Goal: Task Accomplishment & Management: Manage account settings

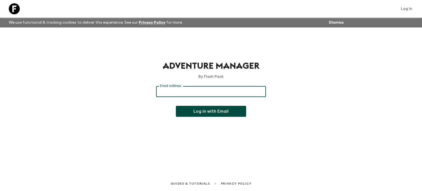
click at [175, 95] on input "Email address" at bounding box center [211, 91] width 110 height 11
type input "[PERSON_NAME][EMAIL_ADDRESS][DOMAIN_NAME]"
click at [190, 115] on button "Log in with Email" at bounding box center [211, 111] width 70 height 11
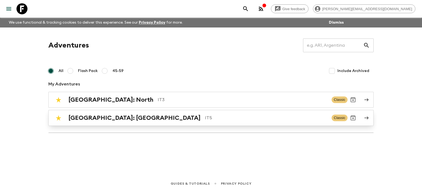
click at [205, 120] on p "IT5" at bounding box center [266, 118] width 122 height 7
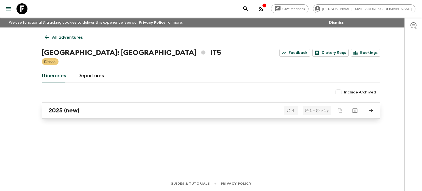
click at [86, 110] on div "2025 (new)" at bounding box center [206, 110] width 314 height 7
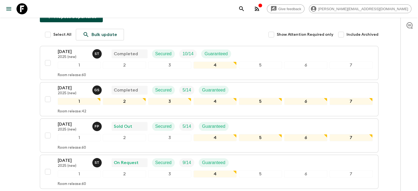
scroll to position [110, 0]
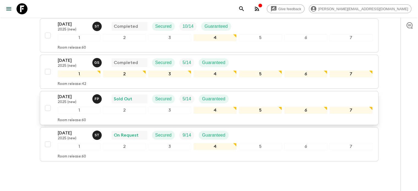
click at [77, 100] on p "2025 (new)" at bounding box center [73, 102] width 30 height 4
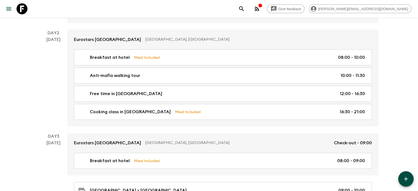
scroll to position [165, 0]
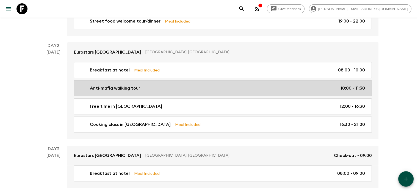
click at [161, 88] on div "Anti-mafia walking tour 10:00 - 11:30" at bounding box center [222, 88] width 286 height 7
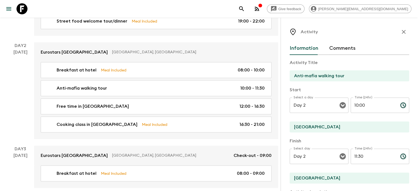
click at [367, 104] on input "10:00" at bounding box center [373, 105] width 45 height 15
click at [398, 106] on button "Choose time, selected time is 10:00 AM" at bounding box center [403, 105] width 11 height 11
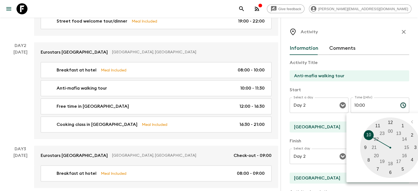
click at [360, 125] on div at bounding box center [390, 147] width 60 height 60
type input "11:00"
click at [364, 121] on div at bounding box center [390, 147] width 60 height 60
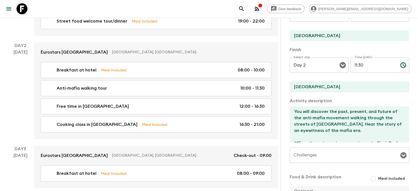
scroll to position [152, 0]
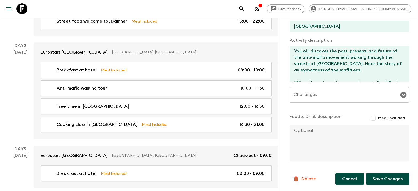
click at [347, 181] on button "Cancel" at bounding box center [349, 179] width 29 height 12
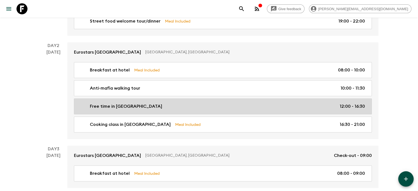
click at [303, 104] on div "Free time in [GEOGRAPHIC_DATA] 12:00 - 16:30" at bounding box center [222, 106] width 286 height 7
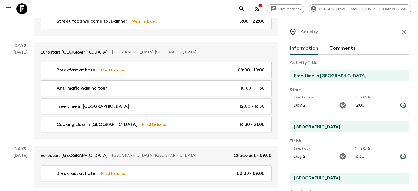
click at [400, 107] on icon "Choose time, selected time is 12:00 PM" at bounding box center [402, 104] width 5 height 5
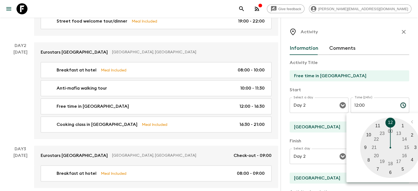
click at [375, 124] on div at bounding box center [390, 147] width 60 height 60
click at [361, 92] on p "Start" at bounding box center [350, 90] width 120 height 7
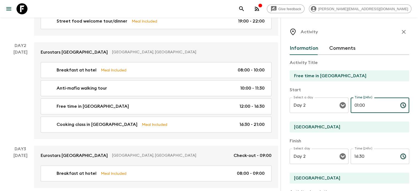
click at [354, 107] on input "01:00" at bounding box center [373, 105] width 45 height 15
click at [351, 105] on input "01:00" at bounding box center [373, 105] width 45 height 15
click at [400, 105] on icon "Choose time, selected time is 1:00 AM" at bounding box center [403, 105] width 7 height 7
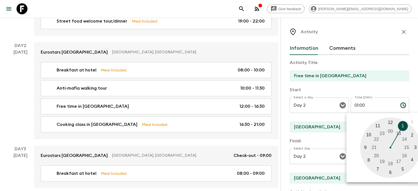
click at [372, 132] on div at bounding box center [390, 147] width 60 height 60
type input "13:00"
click at [363, 121] on div at bounding box center [390, 147] width 60 height 60
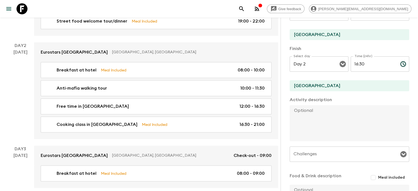
scroll to position [152, 0]
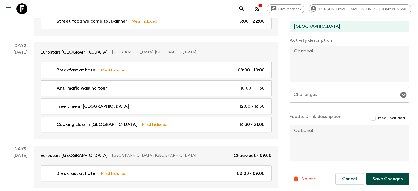
click at [386, 179] on button "Save Changes" at bounding box center [387, 179] width 43 height 12
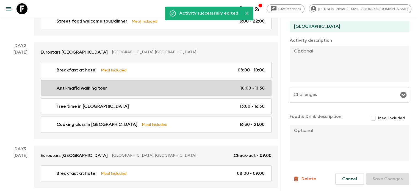
click at [188, 93] on link "Anti-mafia walking tour 10:00 - 11:30" at bounding box center [156, 88] width 231 height 16
type input "Anti-mafia walking tour"
type textarea "You will discover the past, present, and future of the anti-mafia movement walk…"
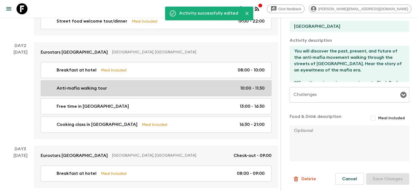
type input "10:00"
type input "11:30"
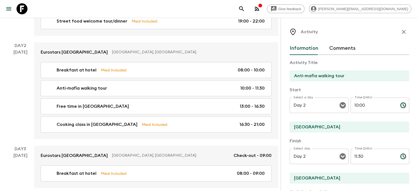
click at [400, 106] on icon "Choose time, selected time is 10:00 AM" at bounding box center [403, 105] width 7 height 7
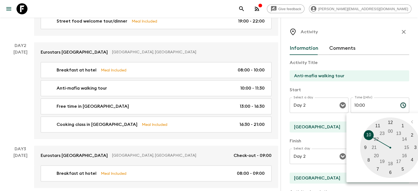
click at [360, 125] on div at bounding box center [390, 147] width 60 height 60
type input "11:00"
click at [362, 121] on div at bounding box center [390, 147] width 60 height 60
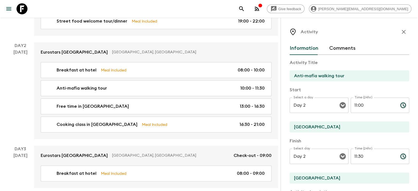
scroll to position [27, 0]
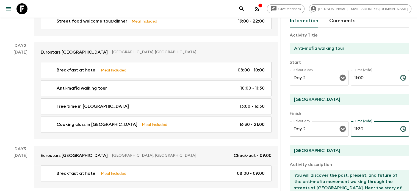
click at [355, 131] on input "11:30" at bounding box center [373, 128] width 45 height 15
click at [351, 131] on input "11:30" at bounding box center [373, 128] width 45 height 15
click at [400, 129] on icon "Choose time, selected time is 11:30 AM" at bounding box center [403, 129] width 7 height 7
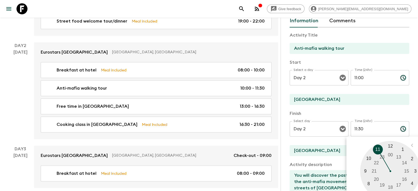
click at [362, 145] on div at bounding box center [390, 171] width 60 height 60
type input "12:30"
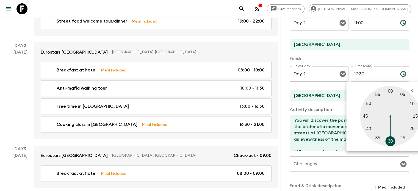
click at [363, 142] on div at bounding box center [390, 116] width 60 height 60
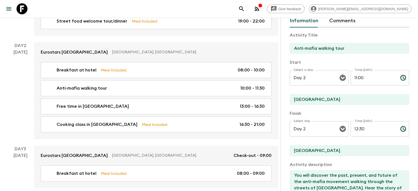
scroll to position [152, 0]
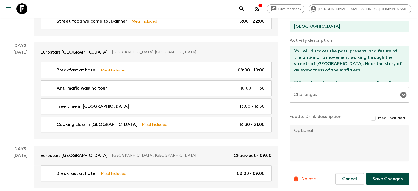
click at [378, 177] on button "Save Changes" at bounding box center [387, 179] width 43 height 12
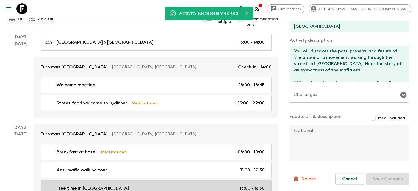
scroll to position [0, 0]
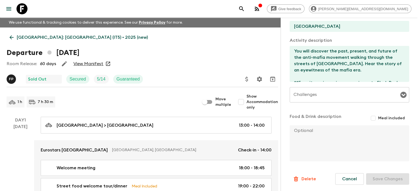
click at [27, 36] on p "[GEOGRAPHIC_DATA]: [GEOGRAPHIC_DATA] (IT5) • 2025 (new)" at bounding box center [82, 37] width 131 height 7
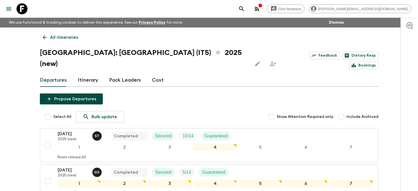
click at [6, 101] on div "Give feedback [PERSON_NAME][EMAIL_ADDRESS][DOMAIN_NAME] We use functional & tra…" at bounding box center [209, 160] width 418 height 321
click at [149, 111] on div "Select All Bulk update Show Attention Required only Include Archived" at bounding box center [211, 117] width 333 height 12
